Goal: Task Accomplishment & Management: Use online tool/utility

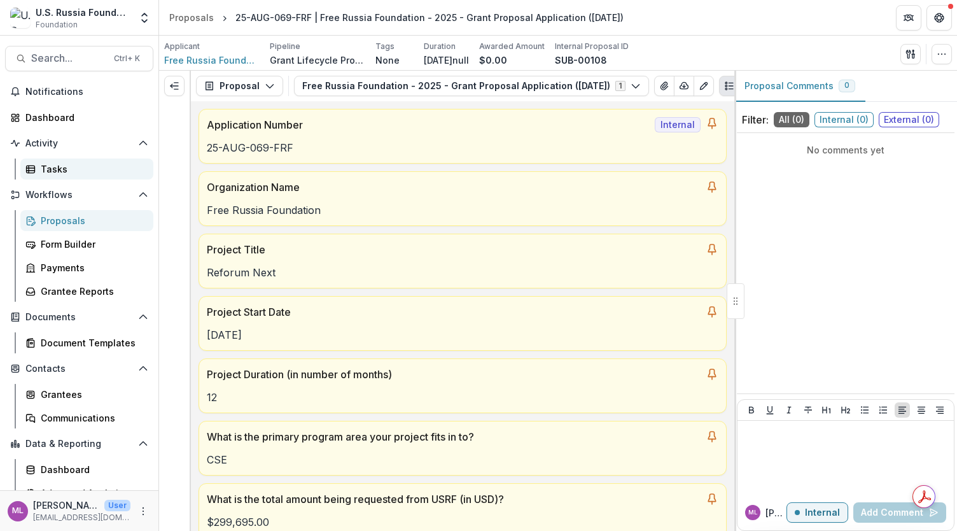
click at [56, 169] on div "Tasks" at bounding box center [92, 168] width 102 height 13
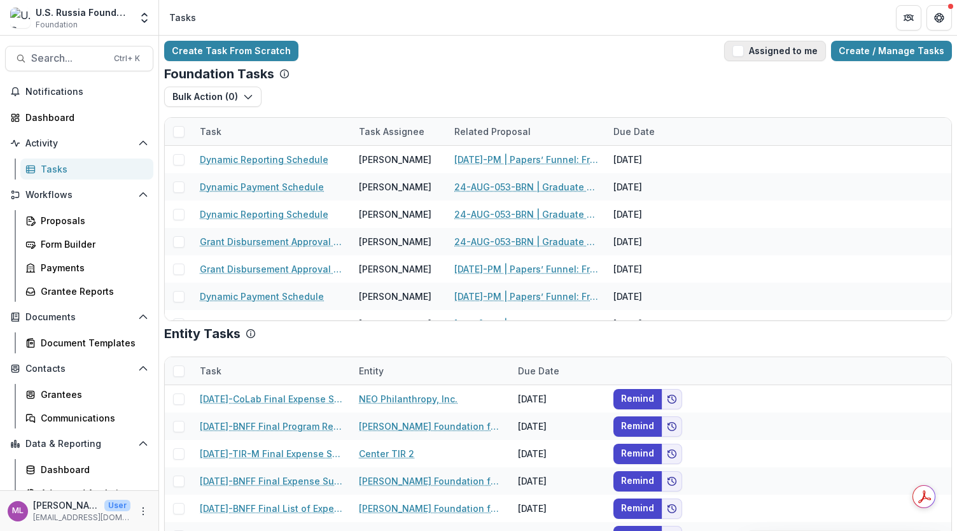
click at [743, 59] on button "Assigned to me" at bounding box center [775, 51] width 102 height 20
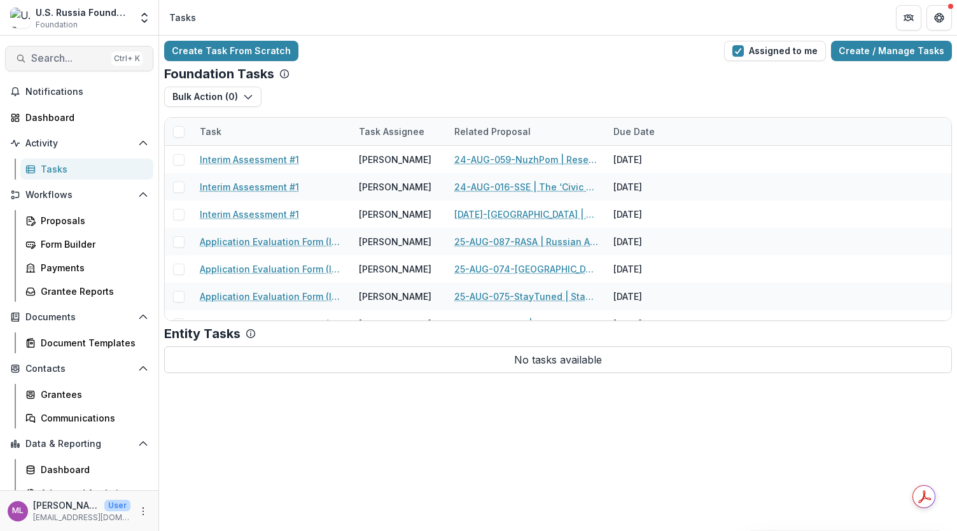
click at [57, 69] on button "Search... Ctrl + K" at bounding box center [79, 58] width 148 height 25
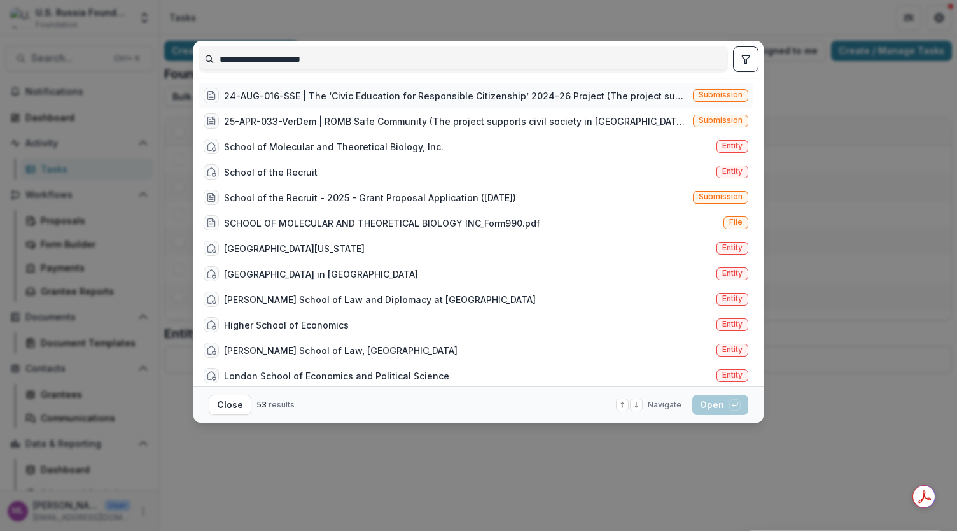
type input "**********"
click at [468, 94] on div "24-AUG-016-SSE | The ‘Civic Education for Responsible Citizenship’ 2024-26 Proj…" at bounding box center [456, 95] width 464 height 13
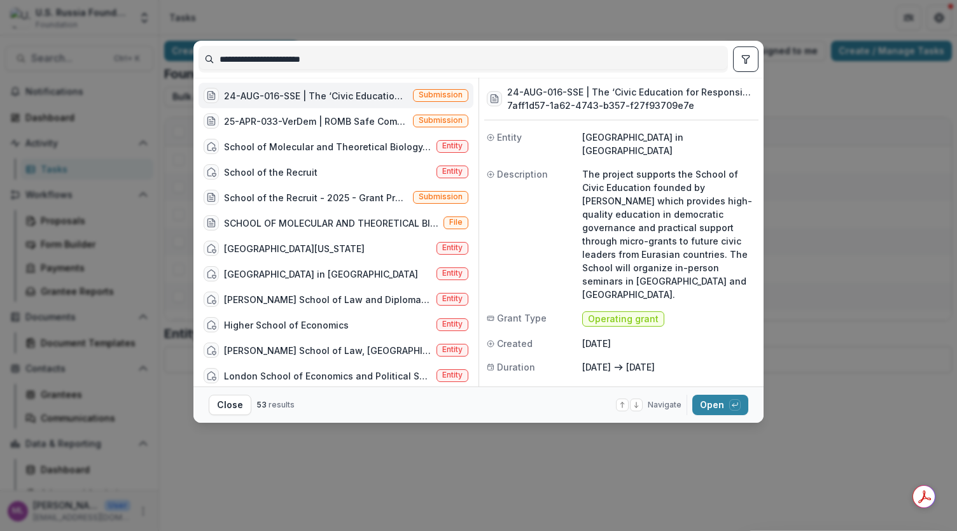
click at [629, 384] on p "$272,000" at bounding box center [669, 390] width 174 height 13
